Goal: Task Accomplishment & Management: Complete application form

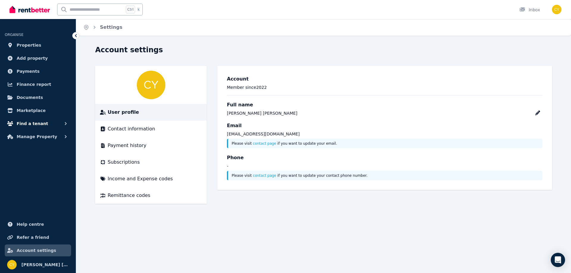
click at [47, 120] on button "Find a tenant" at bounding box center [38, 124] width 66 height 12
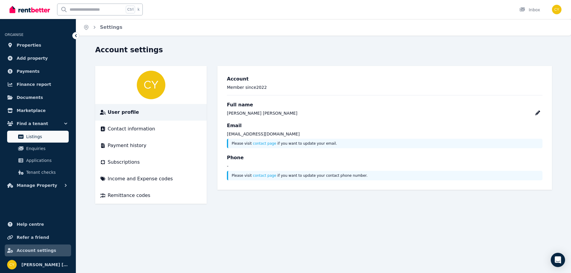
click at [34, 135] on span "Listings" at bounding box center [46, 136] width 40 height 7
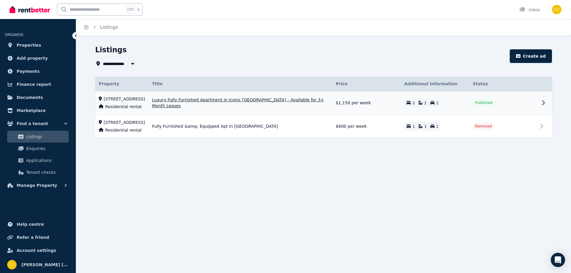
click at [145, 100] on span "[STREET_ADDRESS]" at bounding box center [124, 99] width 41 height 6
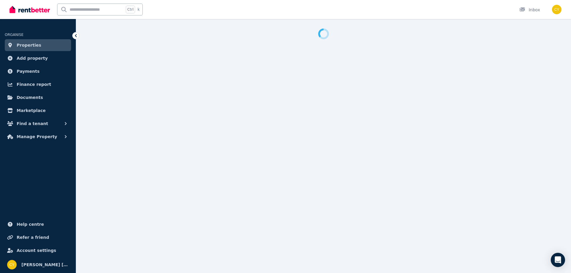
select select "**********"
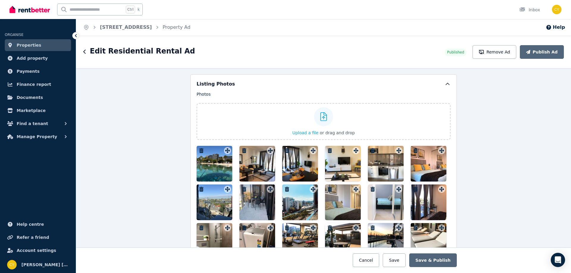
scroll to position [694, 0]
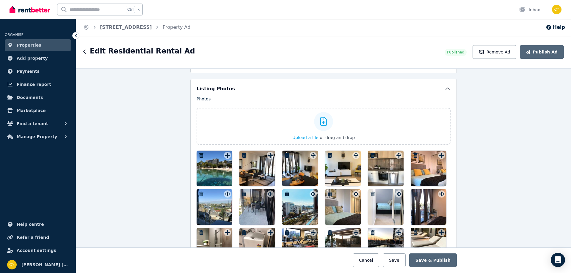
drag, startPoint x: 264, startPoint y: 169, endPoint x: 226, endPoint y: 169, distance: 38.1
click at [226, 169] on div at bounding box center [324, 246] width 254 height 190
drag, startPoint x: 249, startPoint y: 169, endPoint x: 225, endPoint y: 170, distance: 23.5
click at [225, 170] on div at bounding box center [324, 246] width 254 height 190
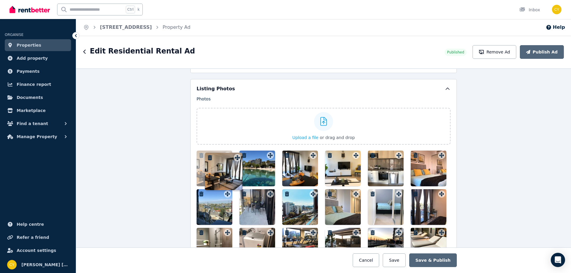
drag, startPoint x: 268, startPoint y: 157, endPoint x: 237, endPoint y: 154, distance: 31.4
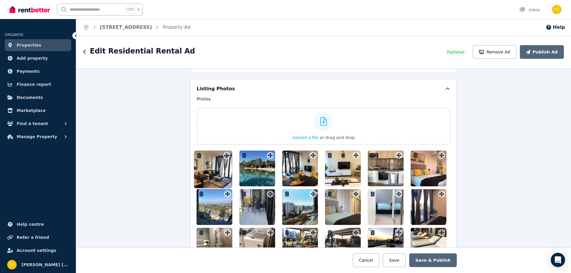
click at [237, 154] on div "Photos Upload a file or drag and drop To pick up a draggable item, press the sp…" at bounding box center [324, 218] width 254 height 245
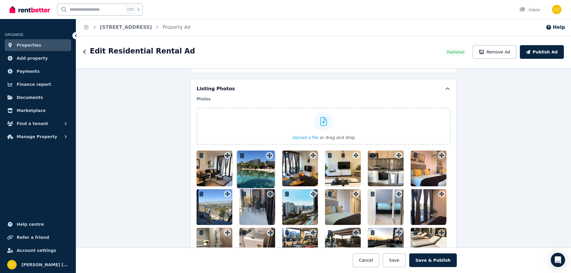
click at [270, 155] on icon at bounding box center [270, 155] width 5 height 5
click at [543, 55] on button "Publish Ad" at bounding box center [542, 52] width 44 height 14
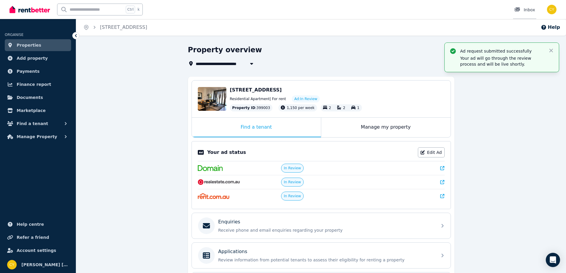
click at [523, 8] on div at bounding box center [519, 10] width 10 height 6
